Goal: Transaction & Acquisition: Book appointment/travel/reservation

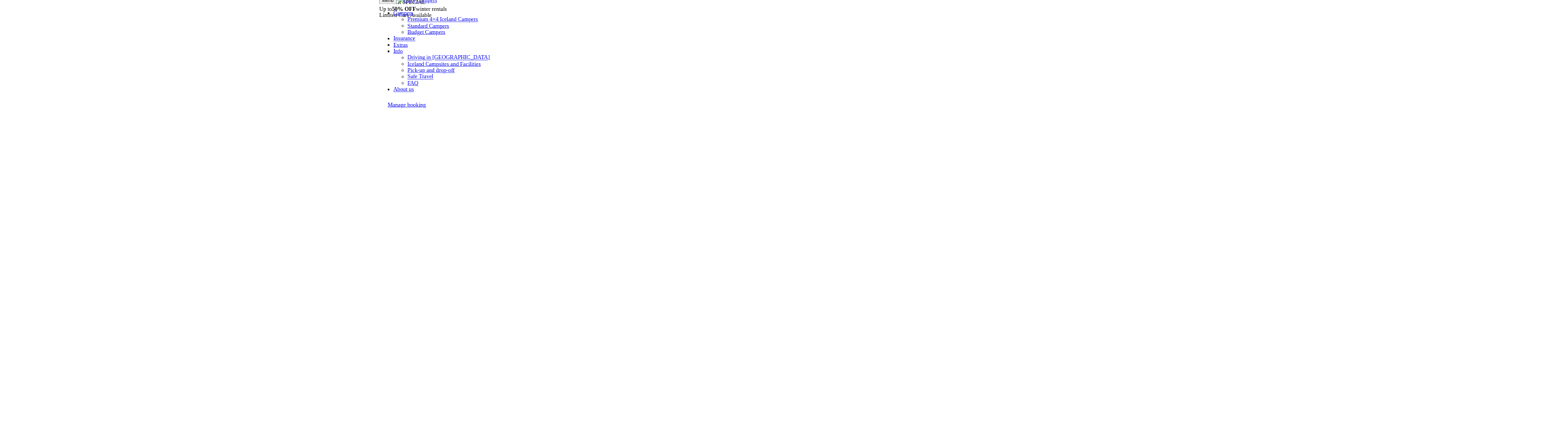
scroll to position [72, 0]
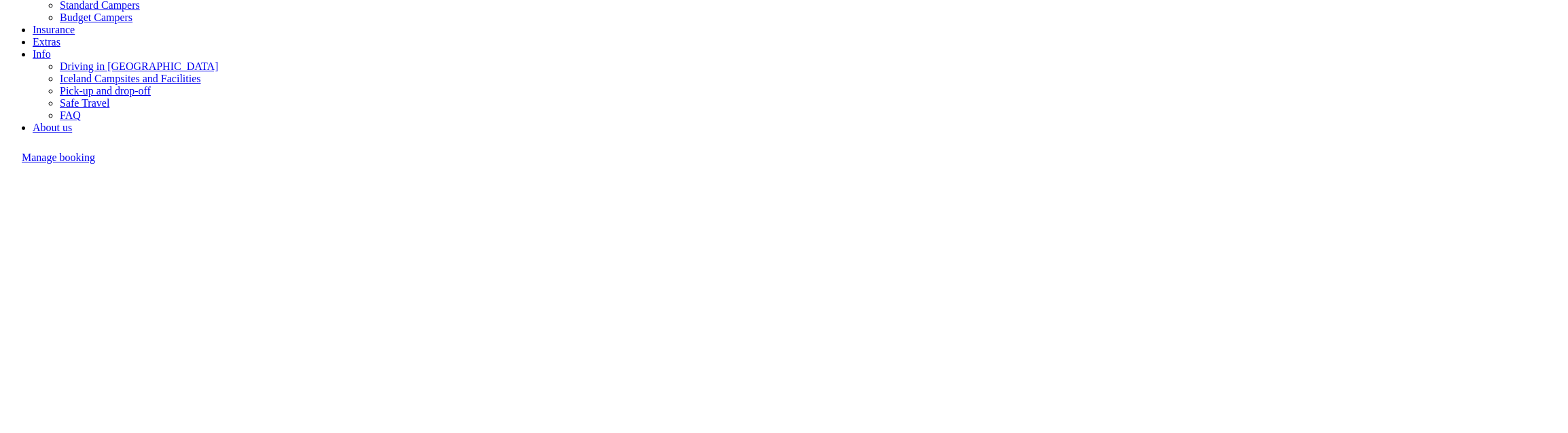
drag, startPoint x: 186, startPoint y: 322, endPoint x: 207, endPoint y: 334, distance: 24.2
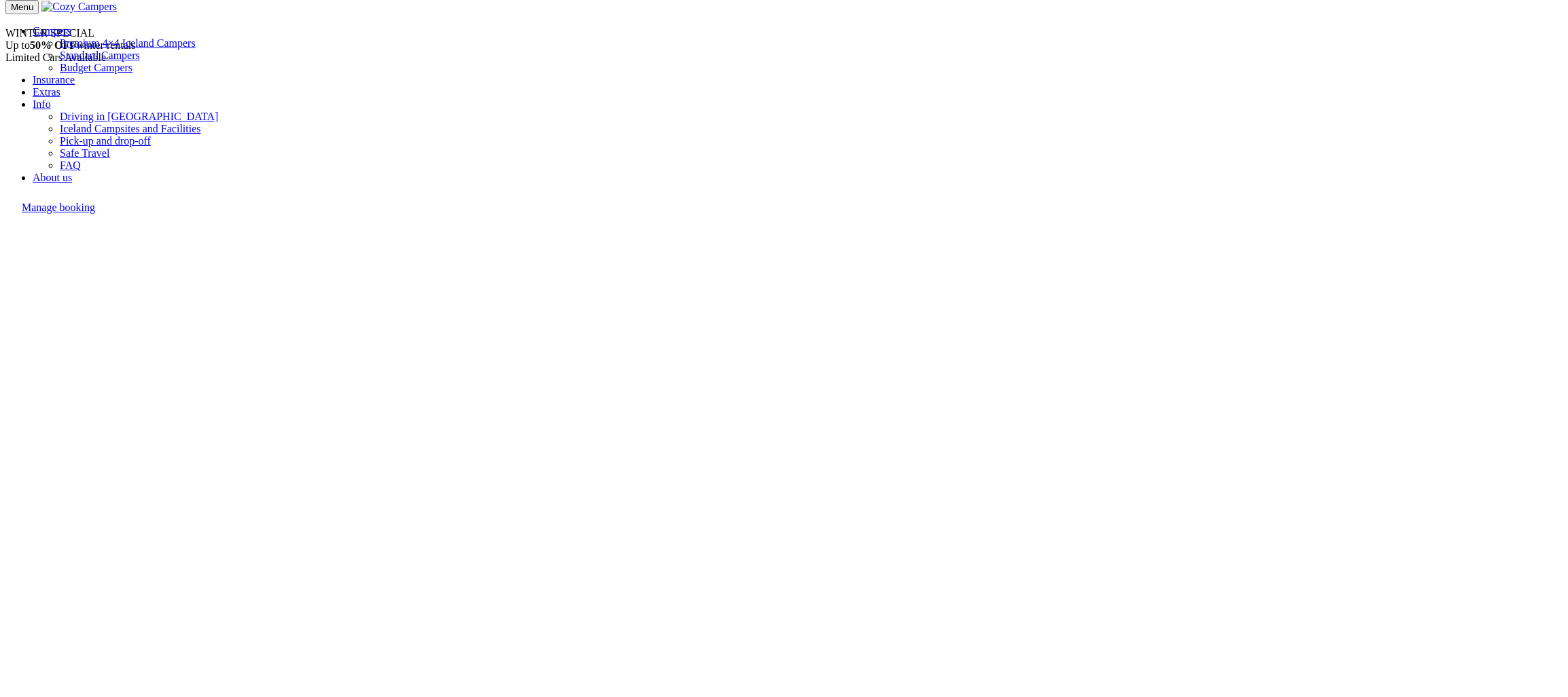
drag, startPoint x: 488, startPoint y: 282, endPoint x: 500, endPoint y: 283, distance: 12.0
type input "Helgi"
type input "[PERSON_NAME]"
select select "354"
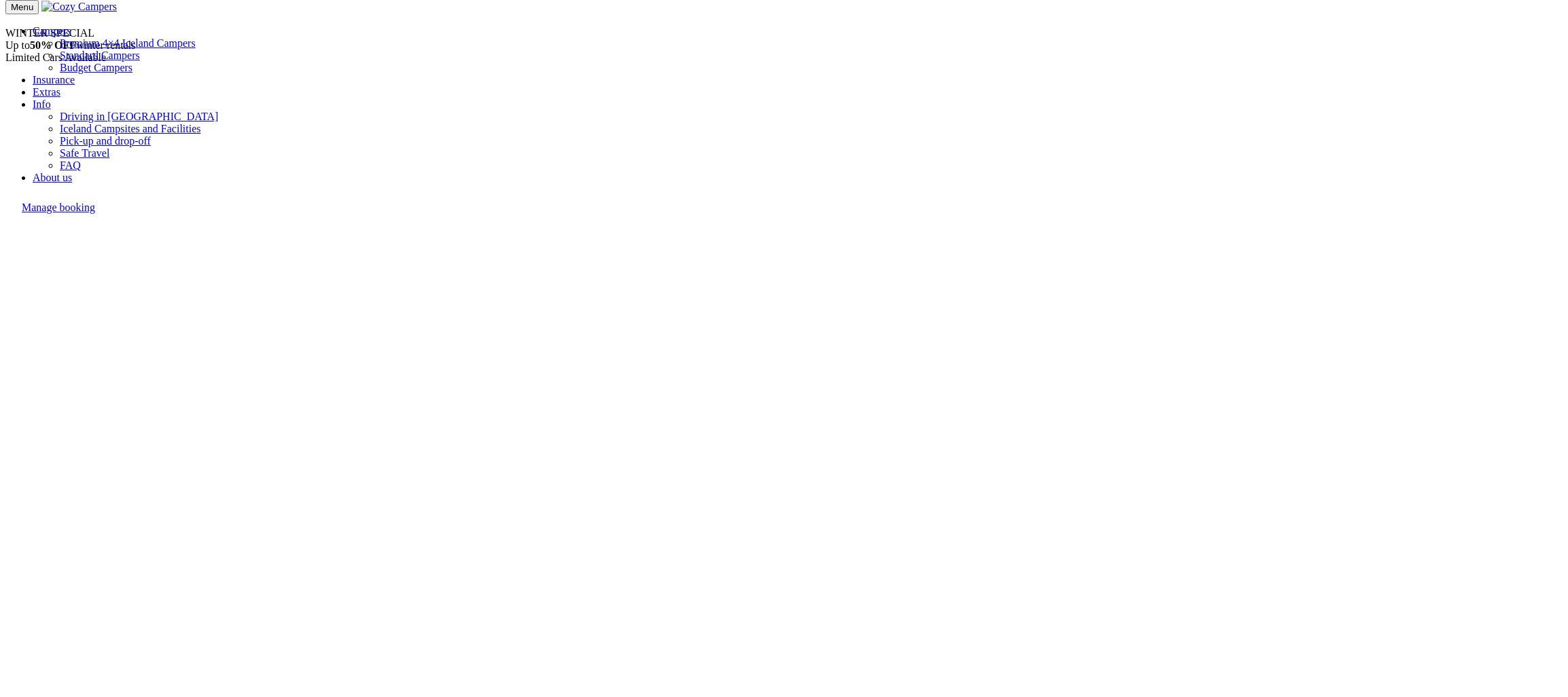
type input "6613899"
type input "[EMAIL_ADDRESS][DOMAIN_NAME]"
type input "Viðarás 31"
select select "93"
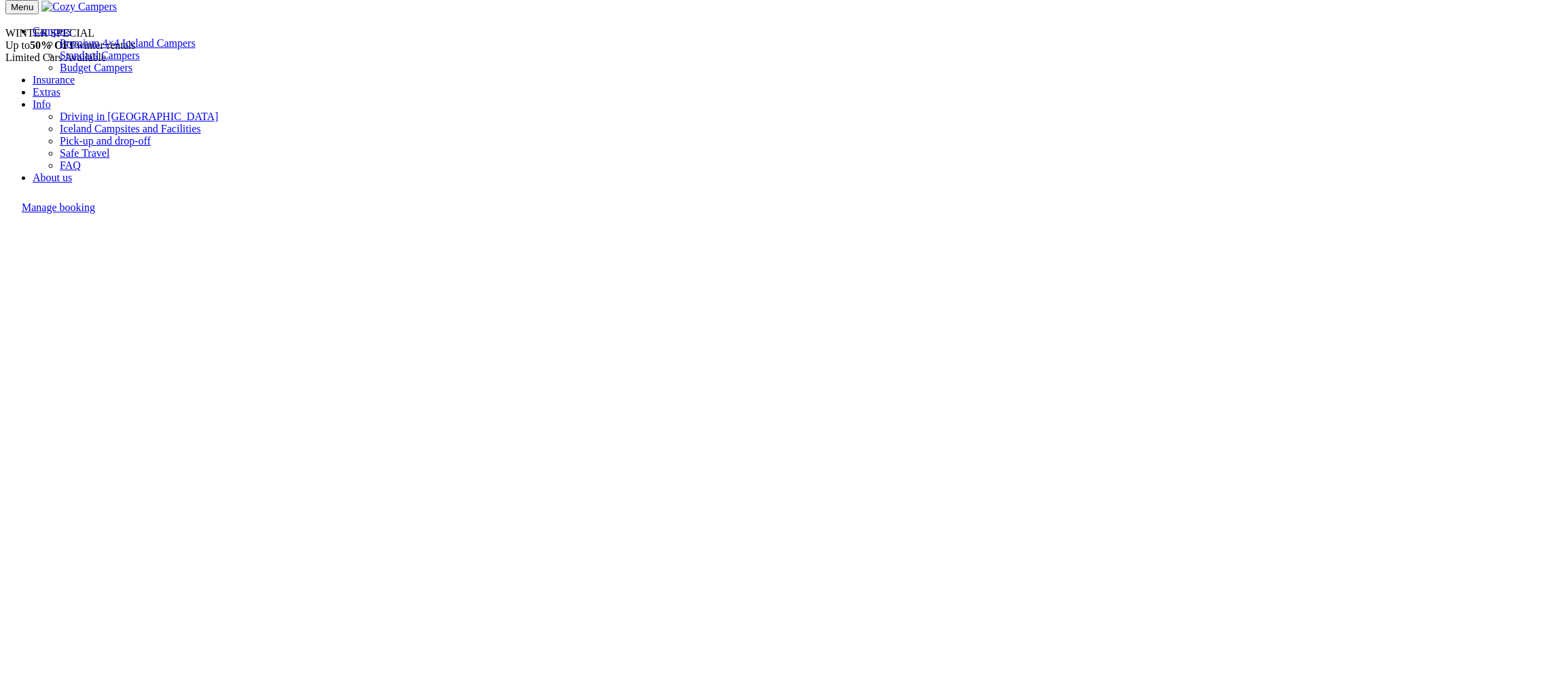
type input "Helgi"
type input "[PERSON_NAME]"
select select "1984"
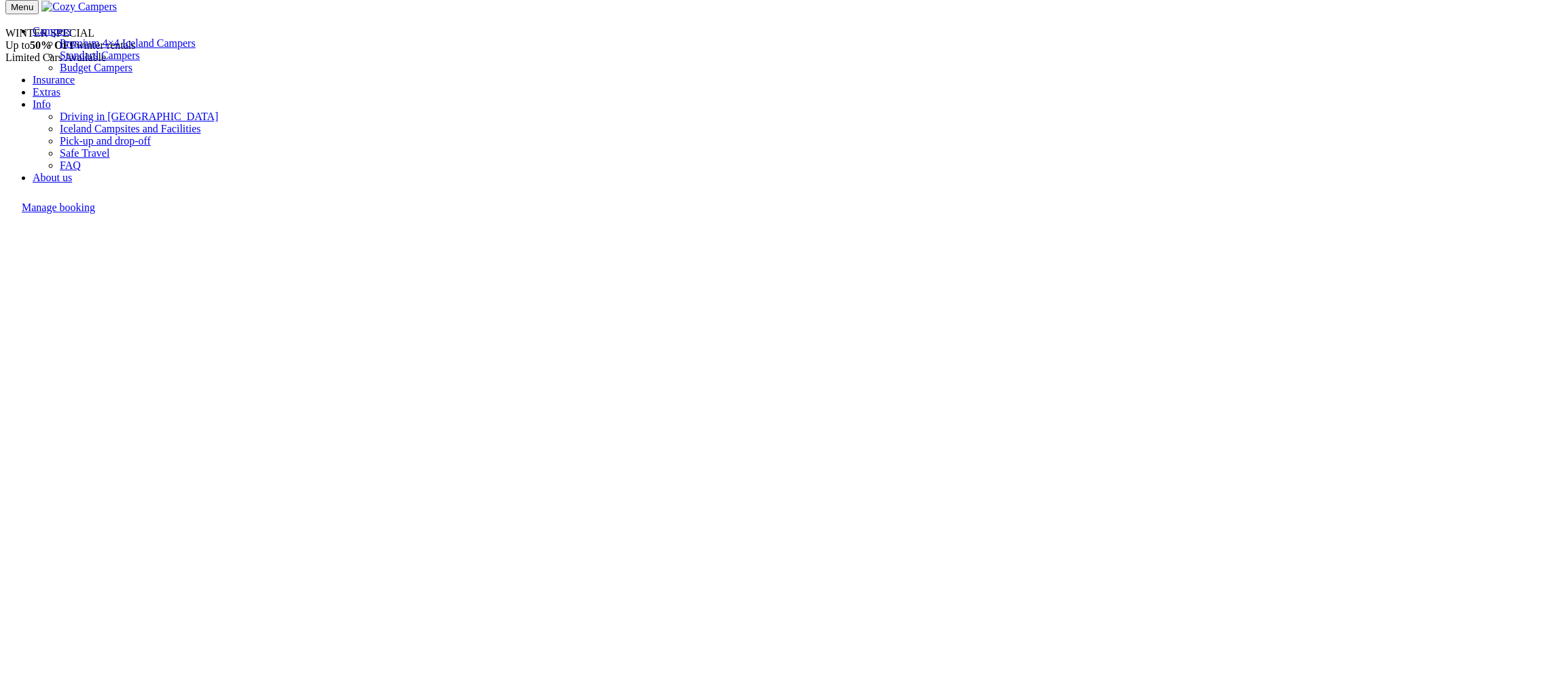
select select "1984"
select select "17"
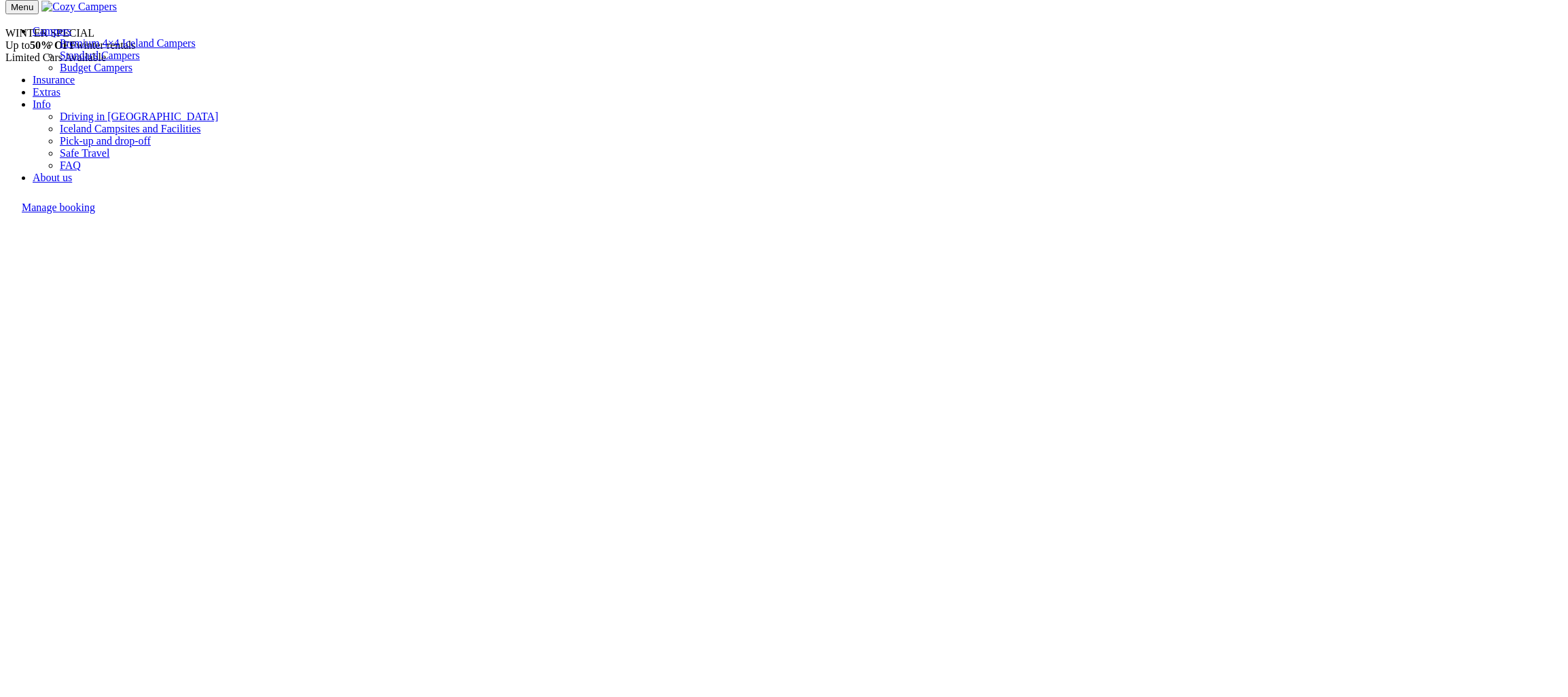
select select "17"
select select "05"
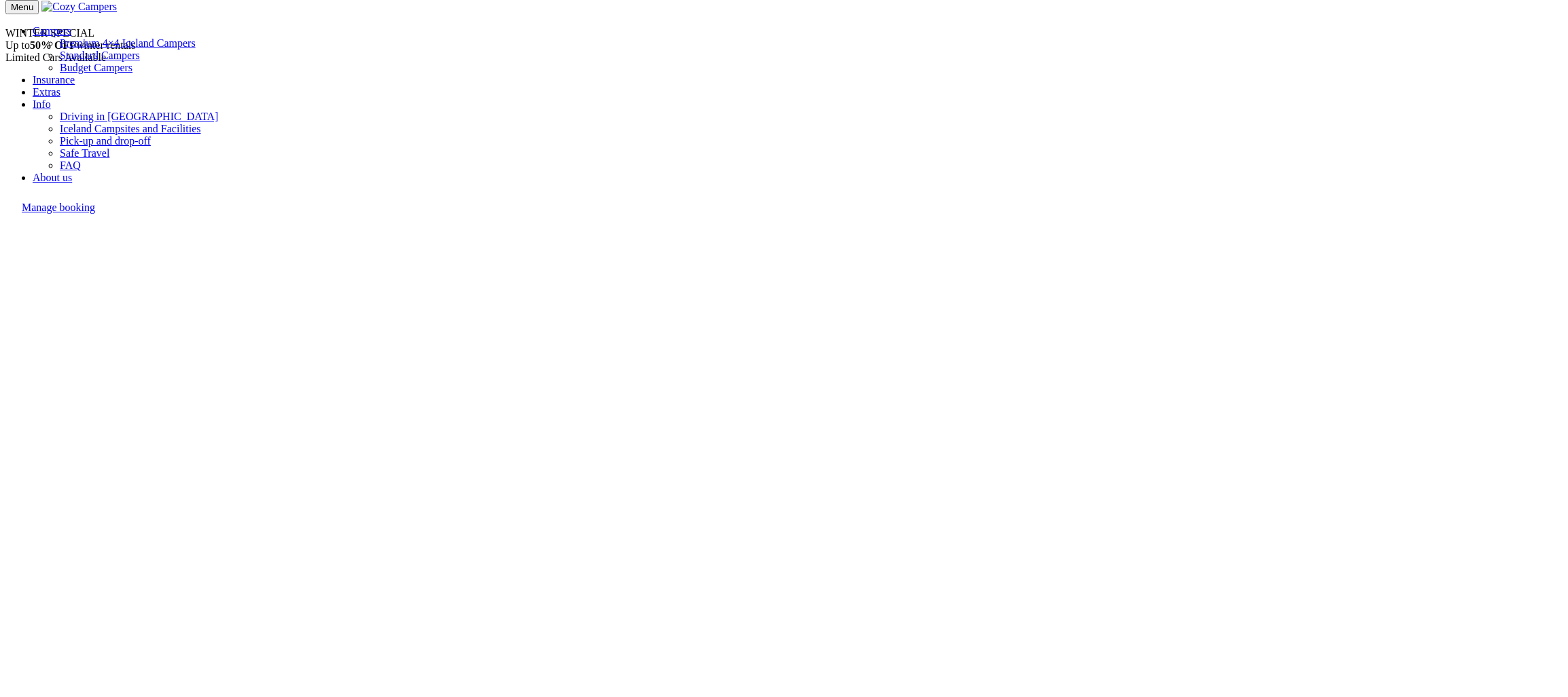
select select "05"
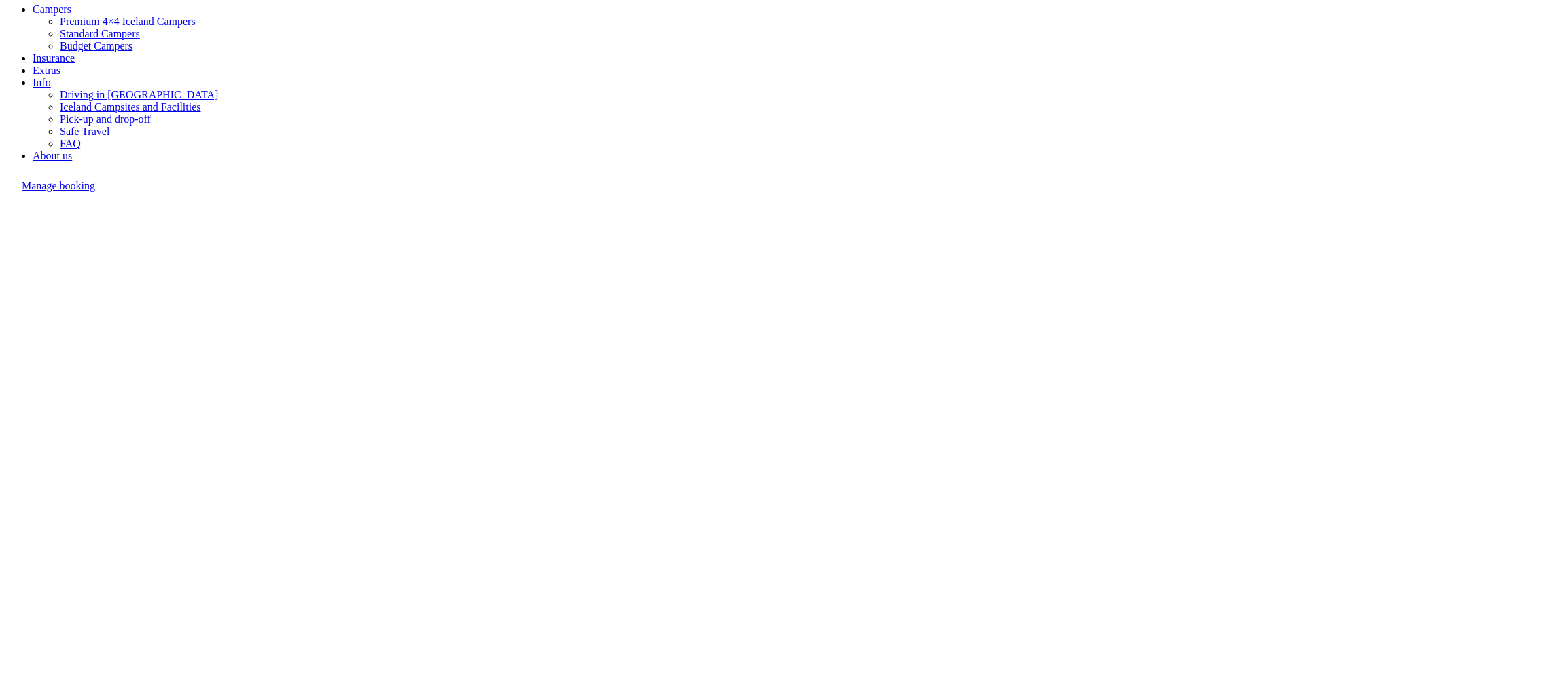
scroll to position [203, 0]
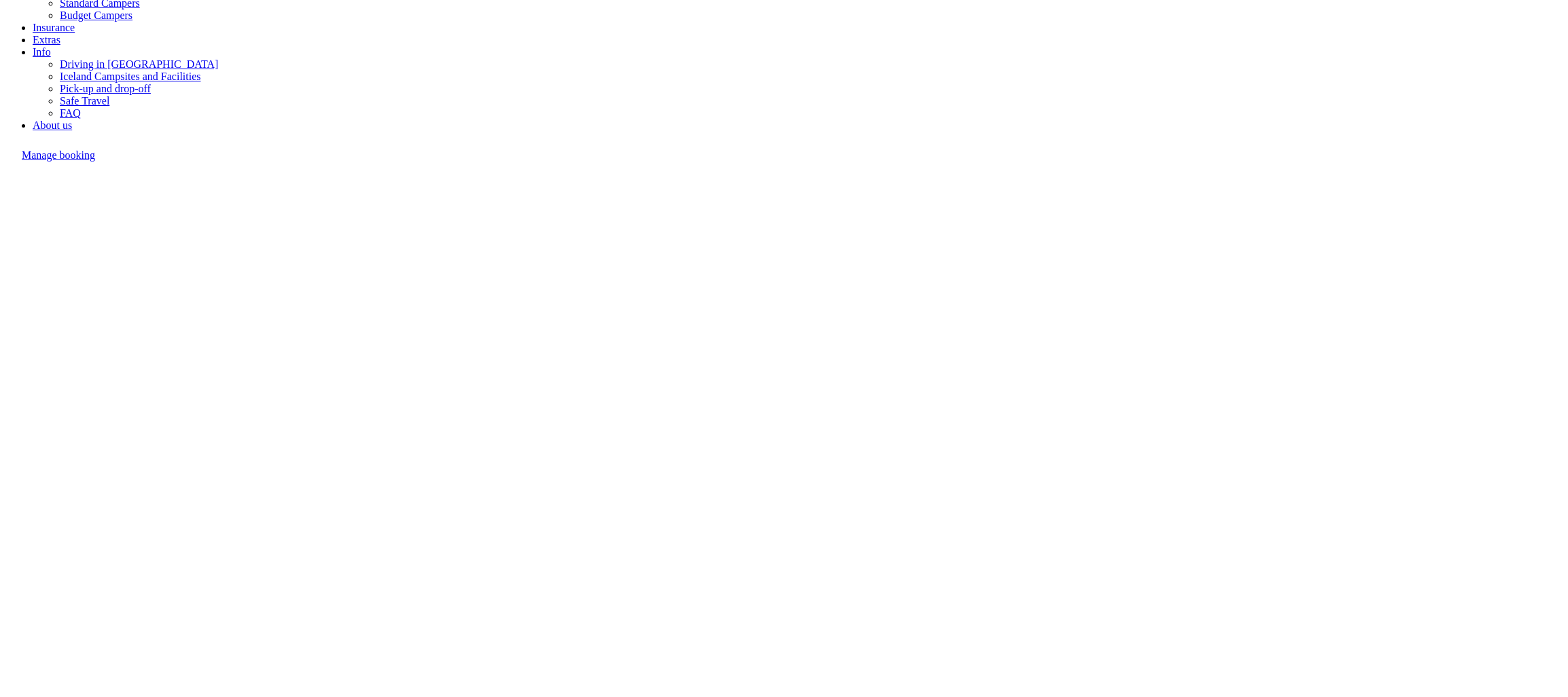
type input "A"
type input "Helgi2"
type input "Helgason2"
select select "1984"
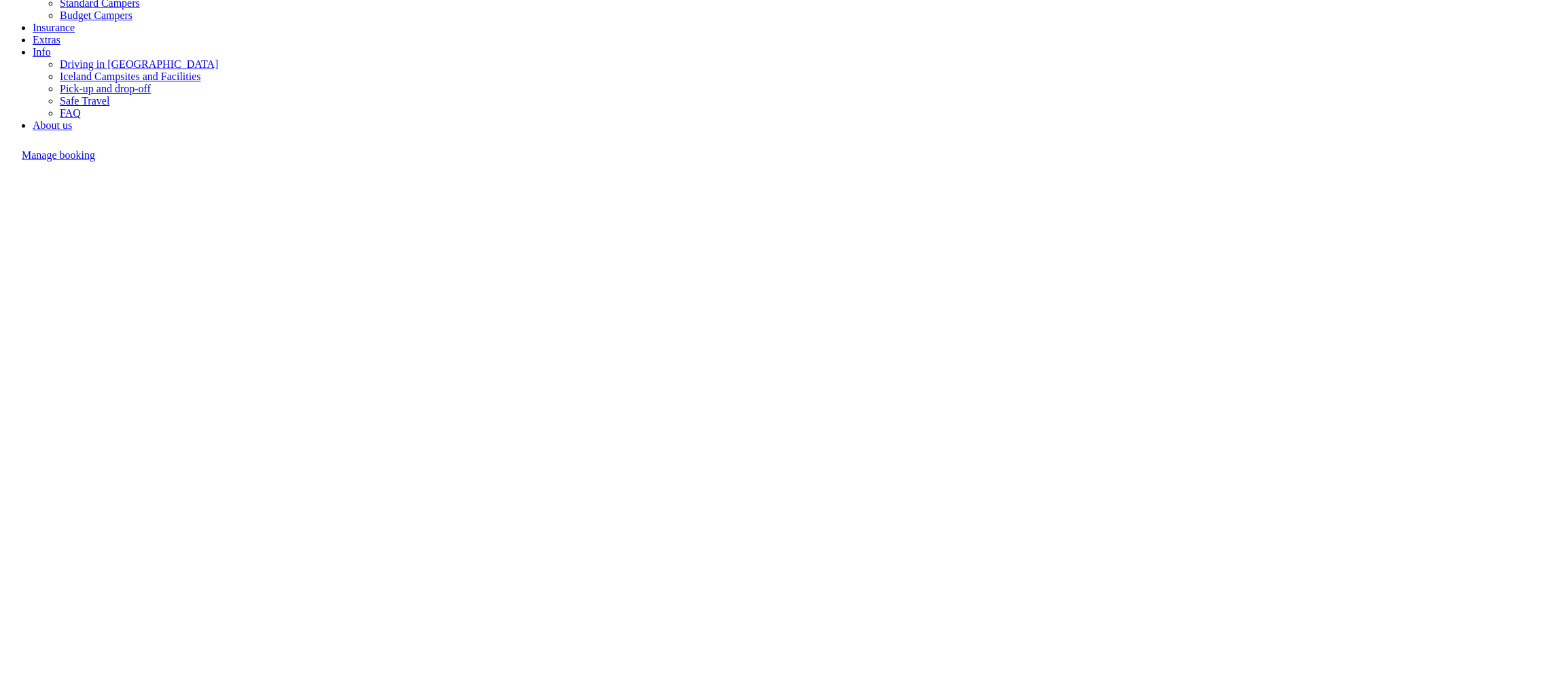
type input "B"
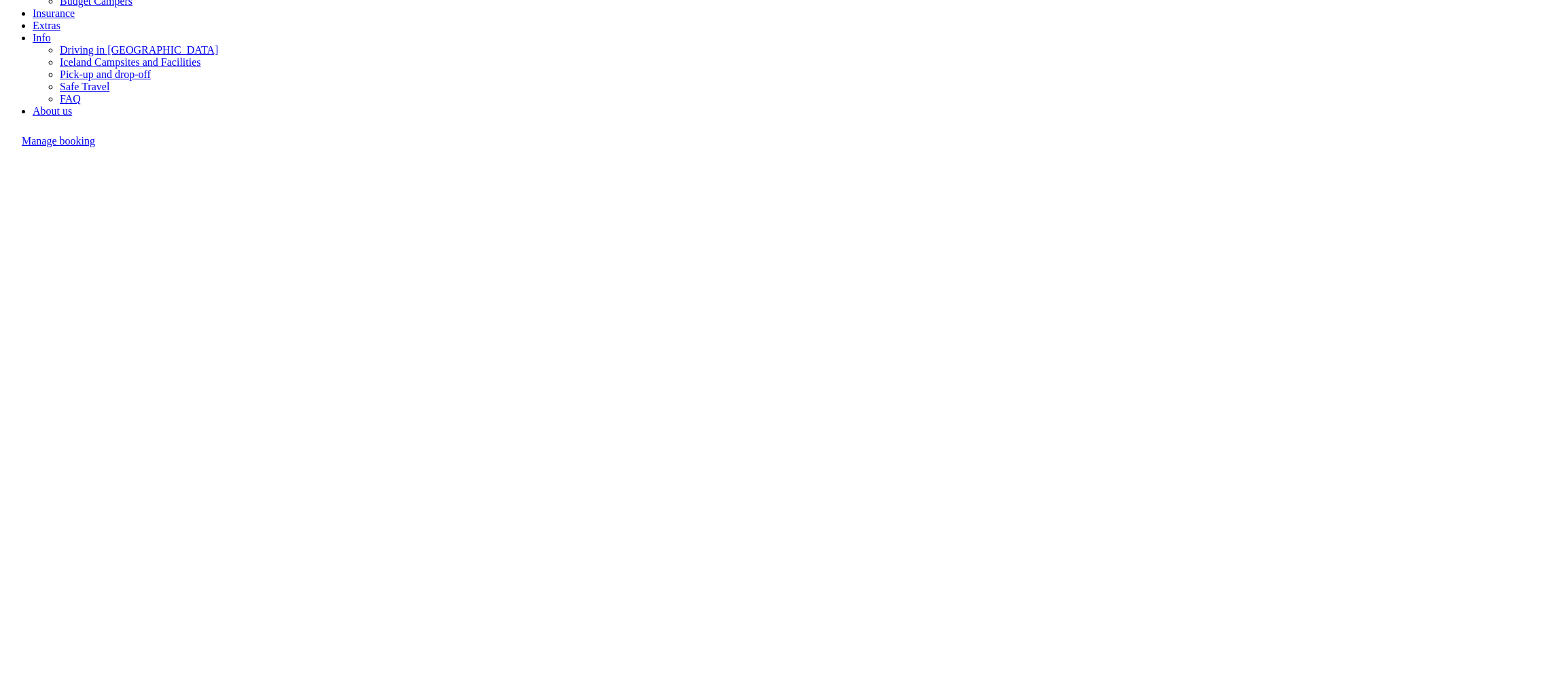
scroll to position [346, 0]
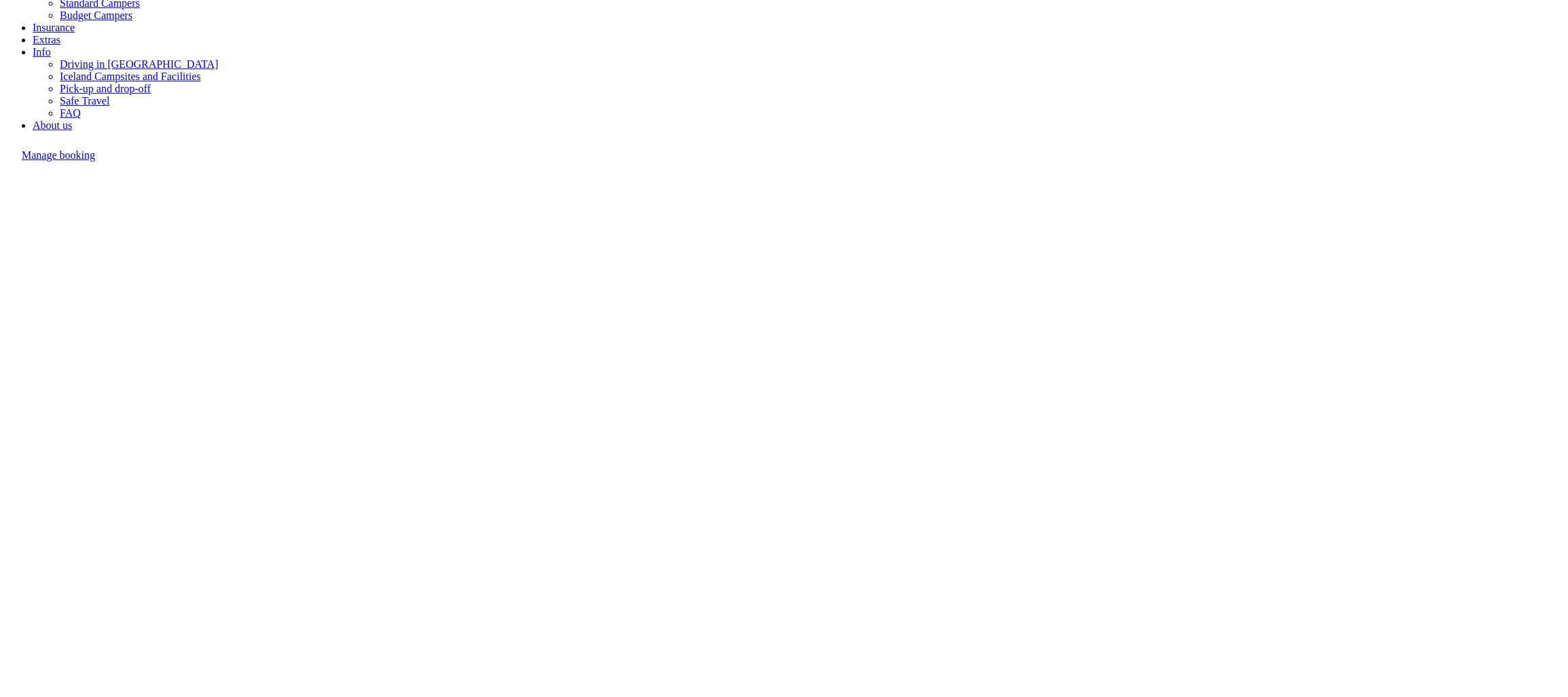
select select "2"
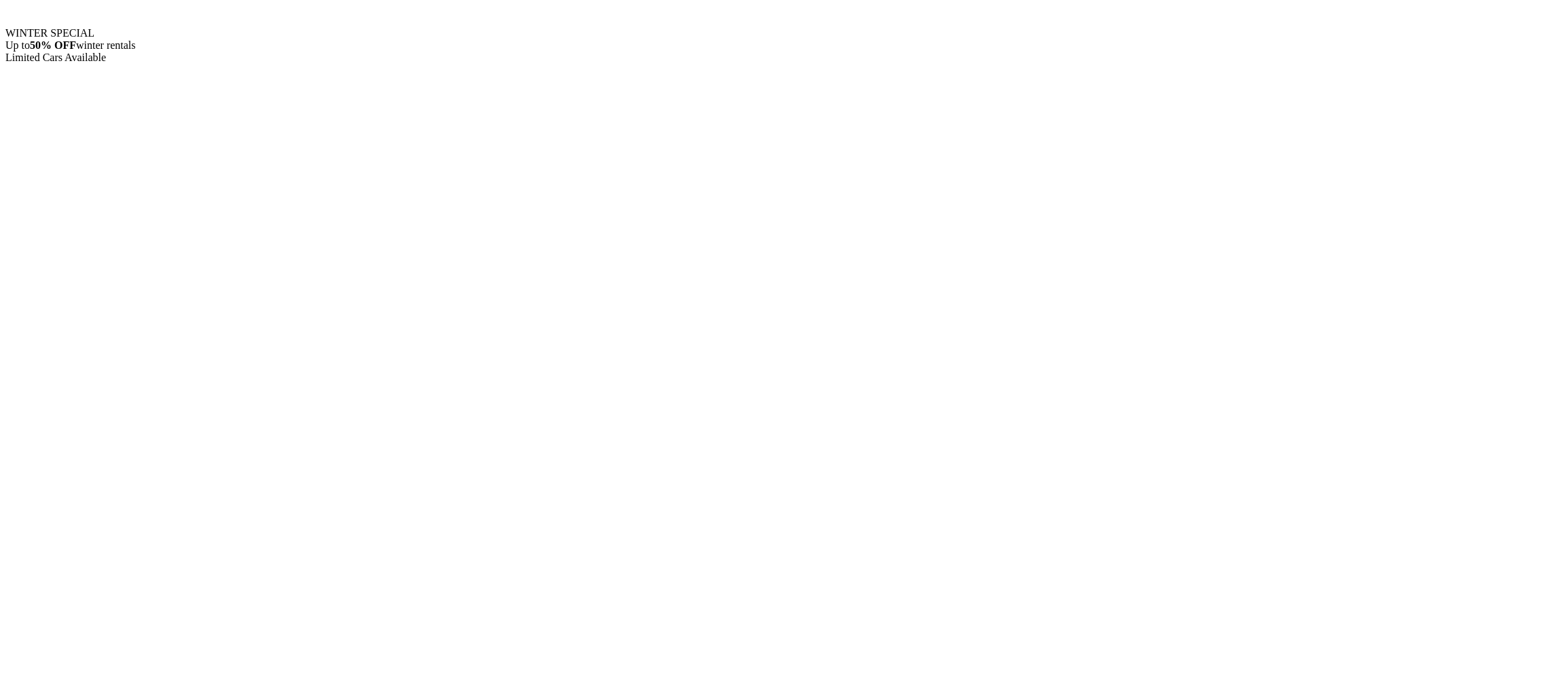
drag, startPoint x: 466, startPoint y: 159, endPoint x: 687, endPoint y: 193, distance: 223.6
